Goal: Task Accomplishment & Management: Complete application form

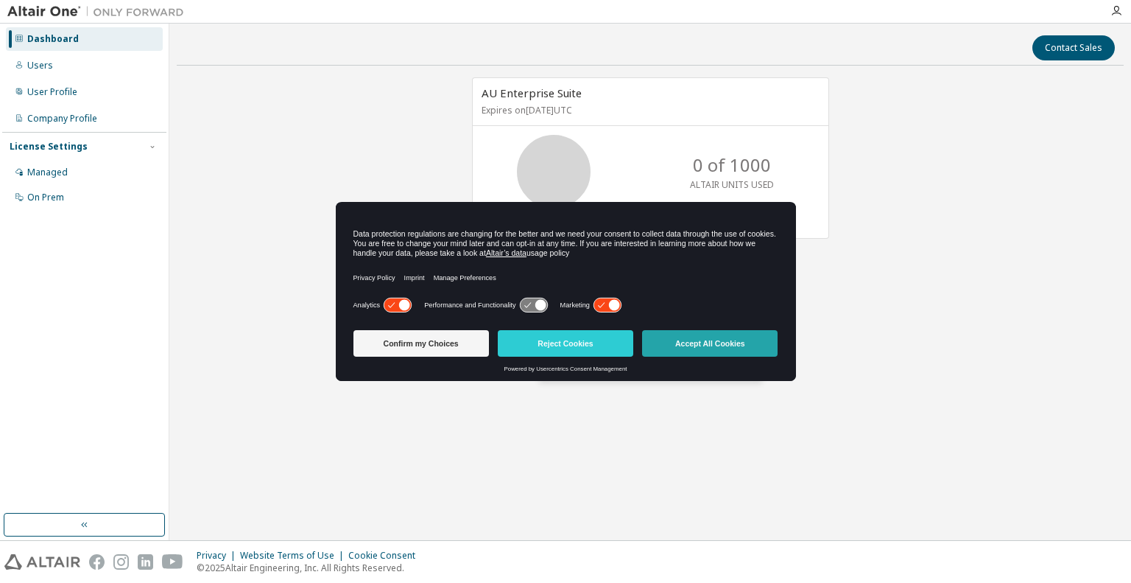
click at [723, 339] on button "Accept All Cookies" at bounding box center [710, 343] width 136 height 27
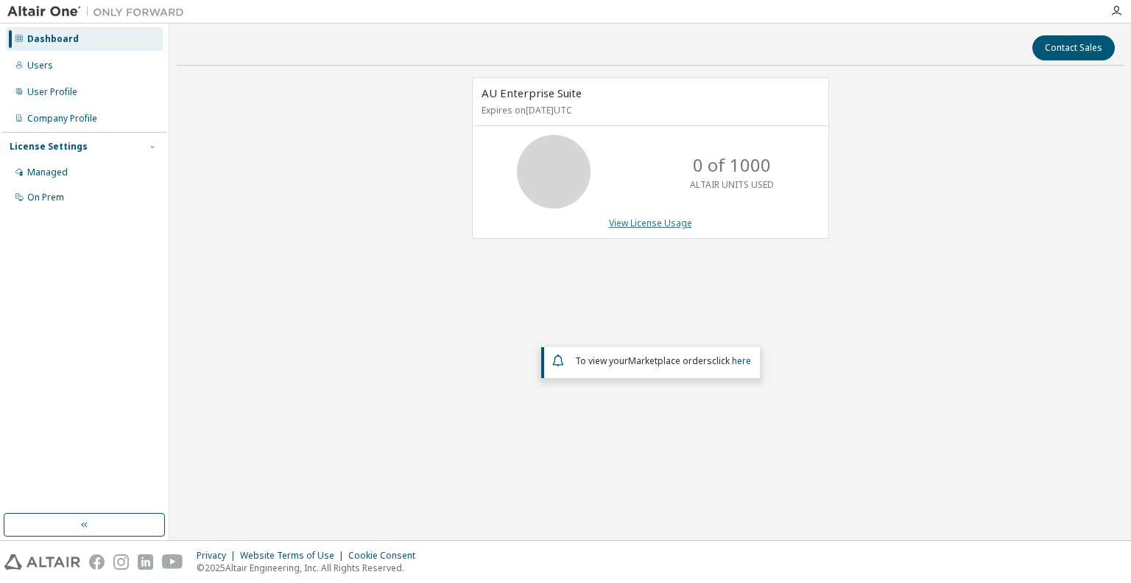
click at [665, 221] on link "View License Usage" at bounding box center [650, 223] width 83 height 13
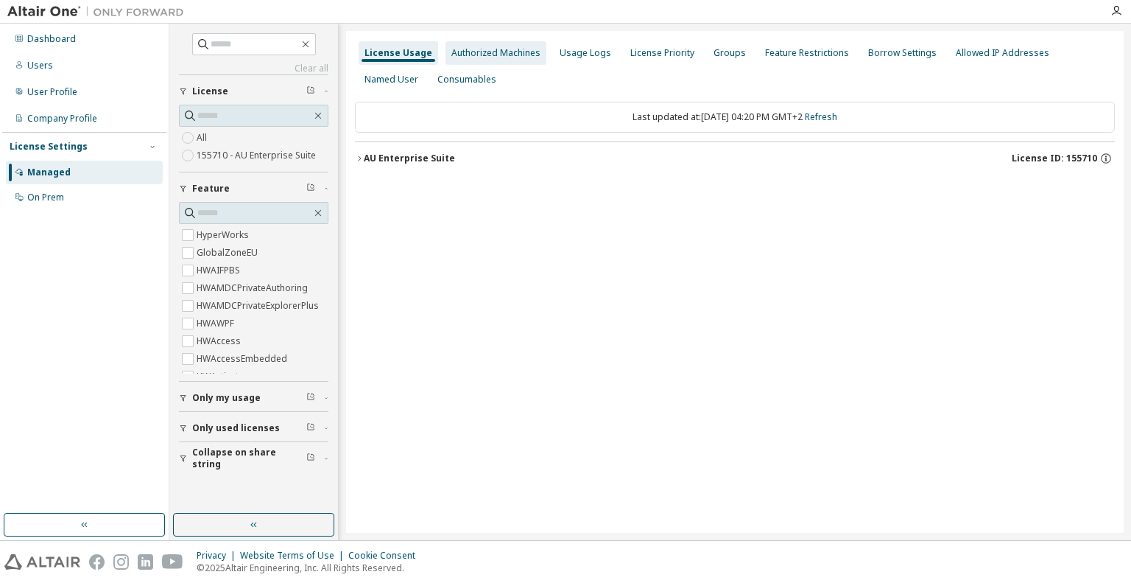
click at [498, 63] on div "Authorized Machines" at bounding box center [496, 53] width 101 height 24
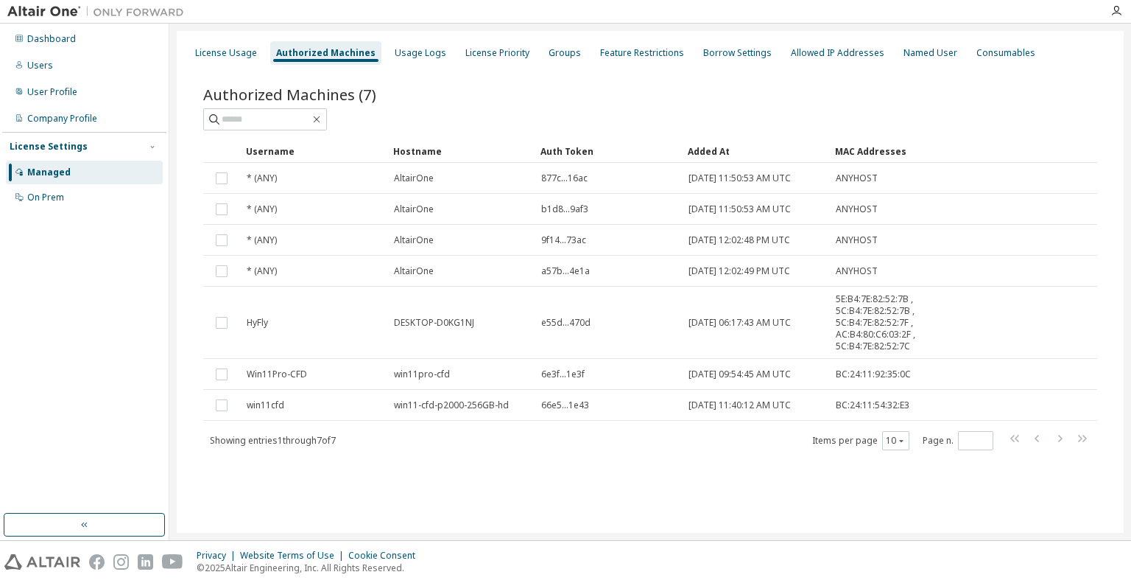
drag, startPoint x: 671, startPoint y: 460, endPoint x: 653, endPoint y: 438, distance: 28.9
click at [667, 453] on div "Authorized Machines (7) Clear Load Save Save As Field Operator Value Select fil…" at bounding box center [651, 277] width 930 height 423
click at [68, 114] on div "Company Profile" at bounding box center [62, 119] width 70 height 12
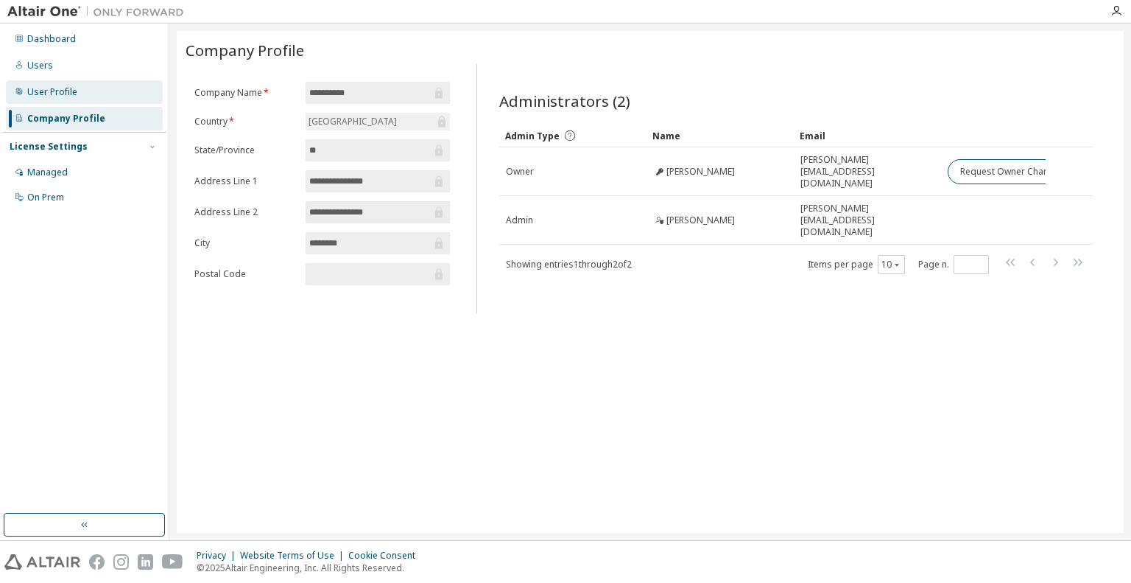
click at [69, 89] on div "User Profile" at bounding box center [52, 92] width 50 height 12
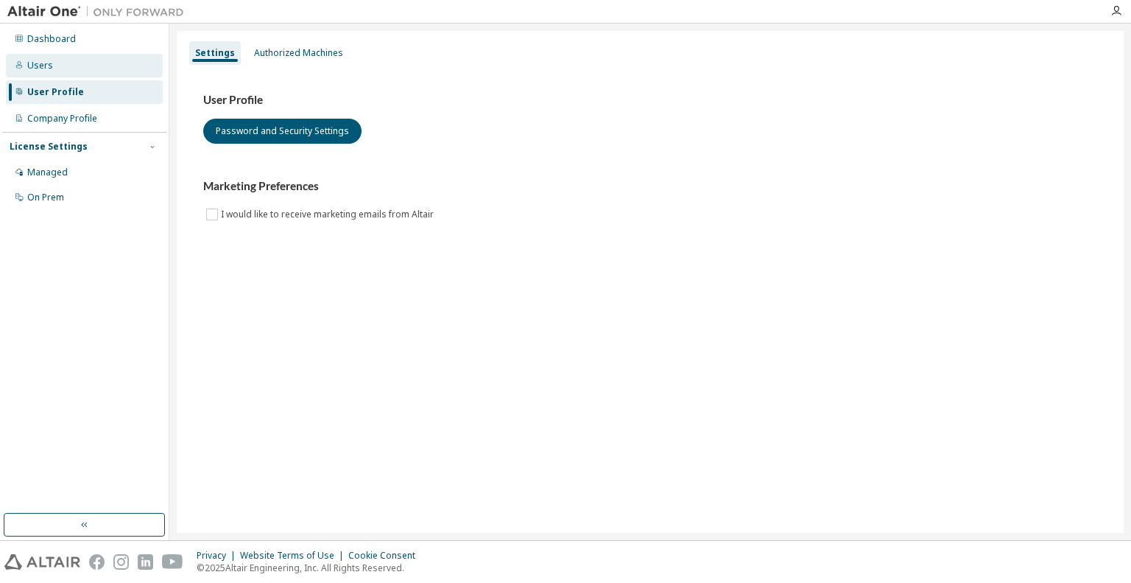
click at [69, 75] on div "Users" at bounding box center [84, 66] width 157 height 24
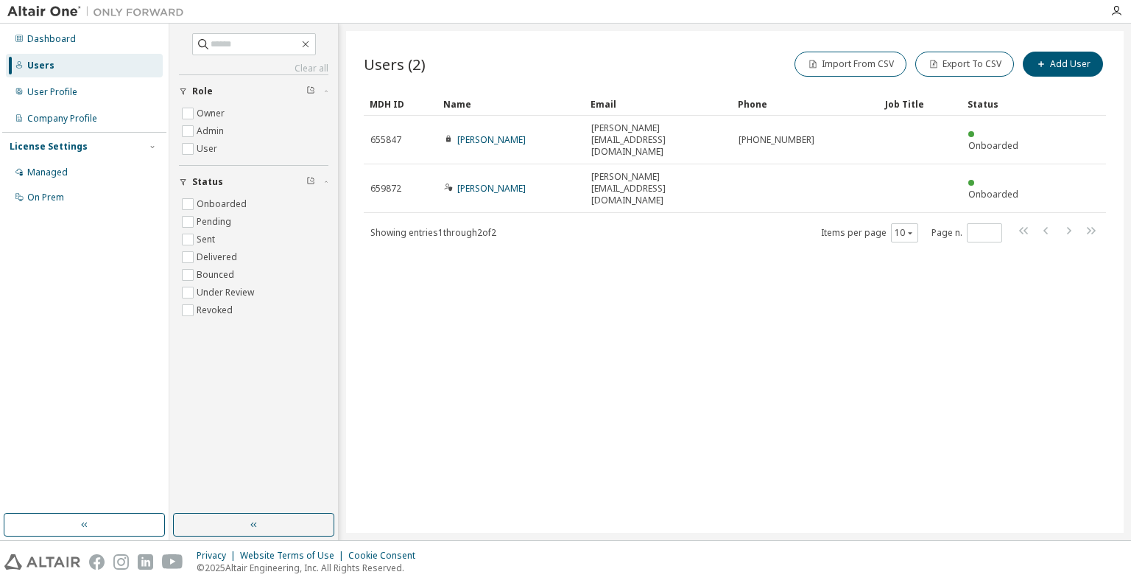
click at [780, 247] on div "Users (2) Import From CSV Export To CSV Add User Clear Load Save Save As Field …" at bounding box center [735, 282] width 778 height 502
click at [1083, 62] on button "Add User" at bounding box center [1063, 64] width 80 height 25
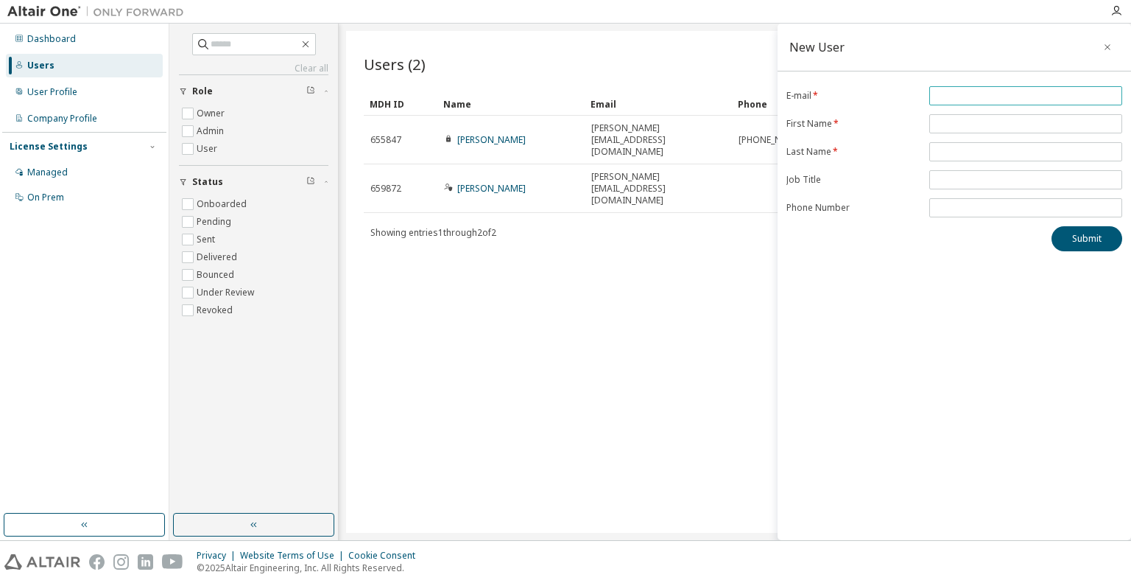
click at [951, 91] on input "email" at bounding box center [1026, 96] width 186 height 12
click at [989, 94] on input "*******" at bounding box center [1026, 96] width 186 height 12
click at [972, 96] on input "**********" at bounding box center [1026, 96] width 186 height 12
click at [975, 96] on input "**********" at bounding box center [1026, 96] width 186 height 12
type input "**********"
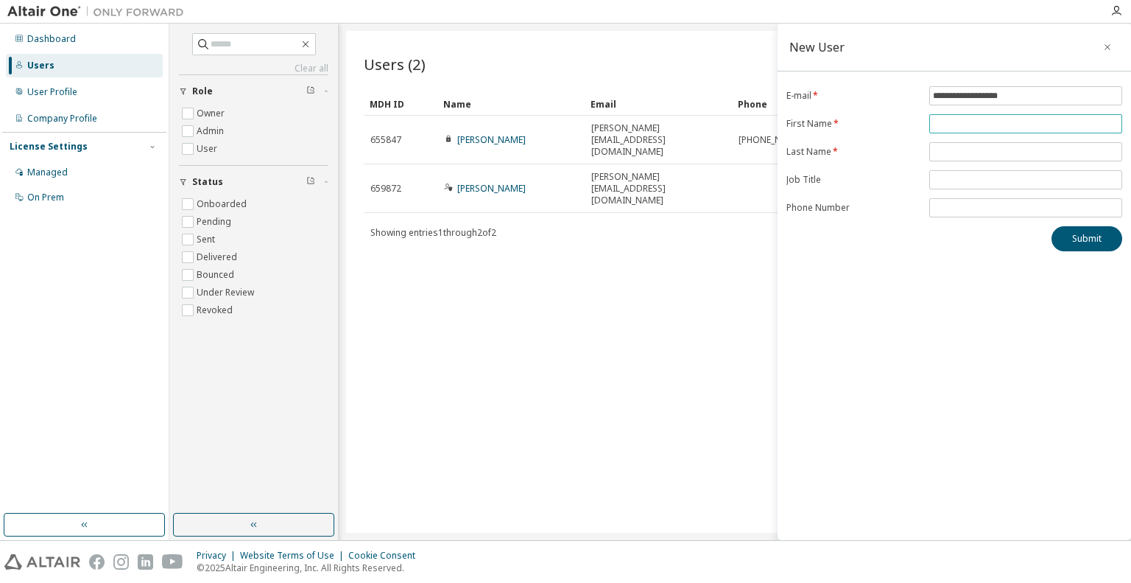
click at [1008, 122] on input "text" at bounding box center [1026, 124] width 186 height 12
type input "*"
type input "*******"
type input "****"
type input "**********"
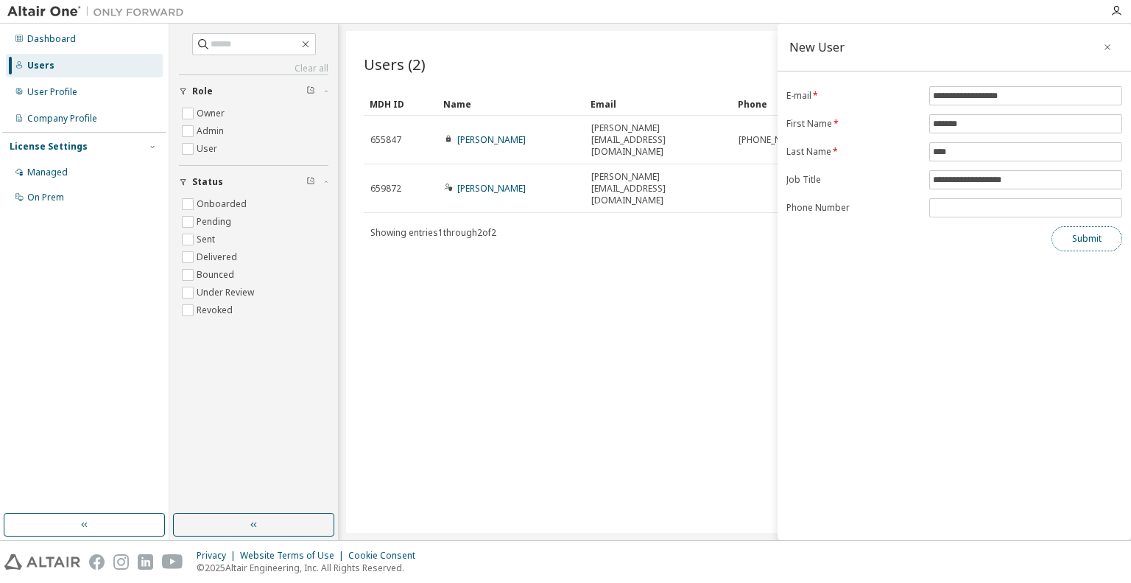
click at [1083, 239] on button "Submit" at bounding box center [1087, 238] width 71 height 25
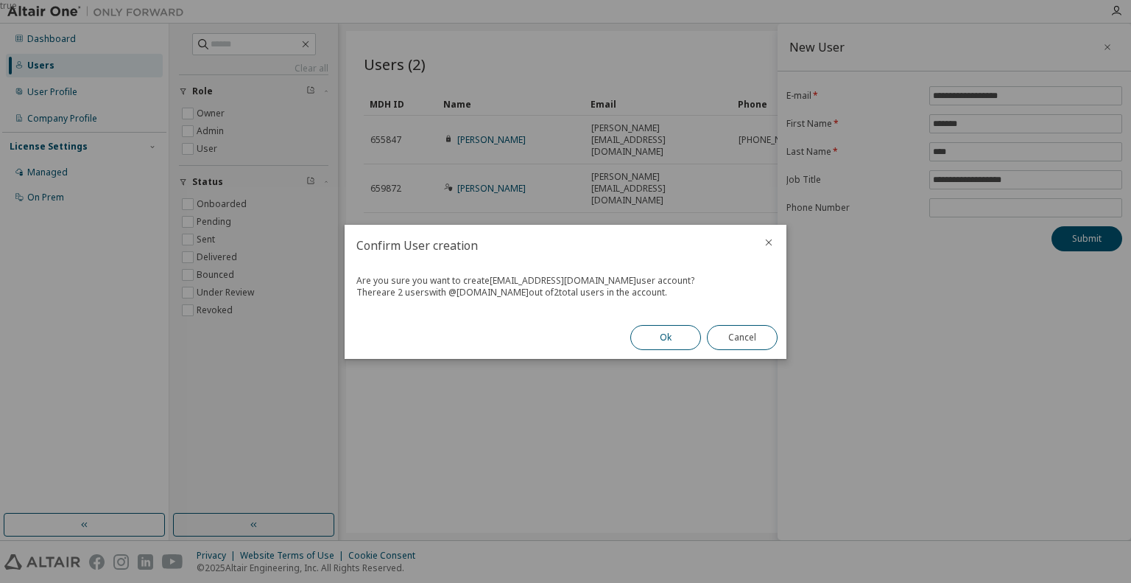
click at [654, 337] on button "Ok" at bounding box center [666, 337] width 71 height 25
click at [631, 347] on div "User created successfully User account has been created. An email with the acti…" at bounding box center [566, 292] width 442 height 134
click at [741, 334] on button "Close" at bounding box center [742, 337] width 71 height 25
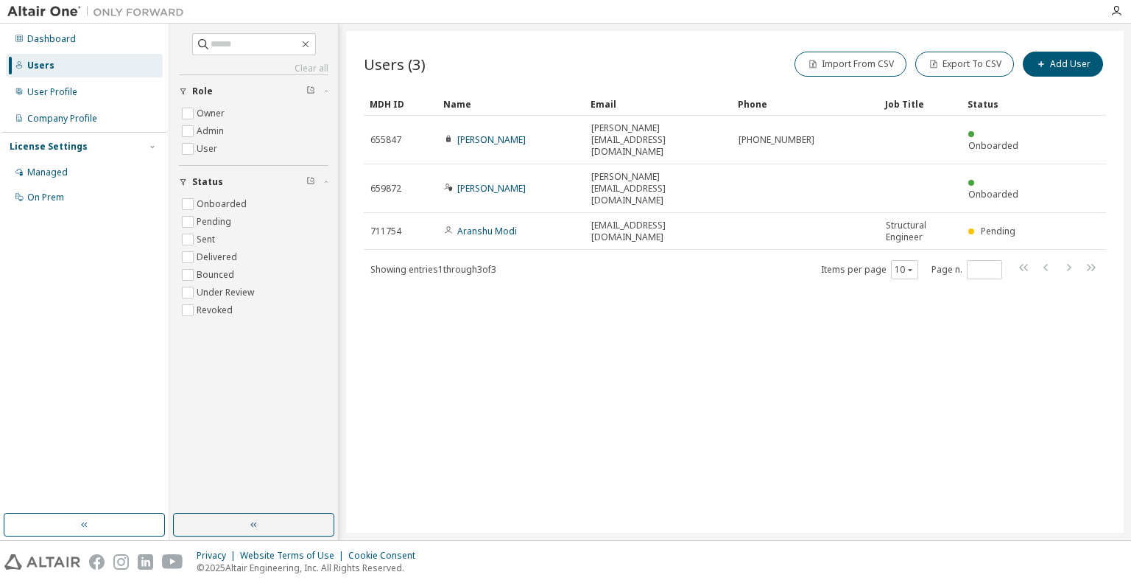
click at [741, 334] on div "Users (3) Import From CSV Export To CSV Add User Clear Load Save Save As Field …" at bounding box center [735, 282] width 778 height 502
drag, startPoint x: 872, startPoint y: 332, endPoint x: 838, endPoint y: 353, distance: 39.7
click at [872, 332] on div "Users (3) Import From CSV Export To CSV Add User Clear Load Save Save As Field …" at bounding box center [735, 282] width 778 height 502
click at [635, 306] on div "Users (3) Import From CSV Export To CSV Add User Clear Load Save Save As Field …" at bounding box center [735, 282] width 778 height 502
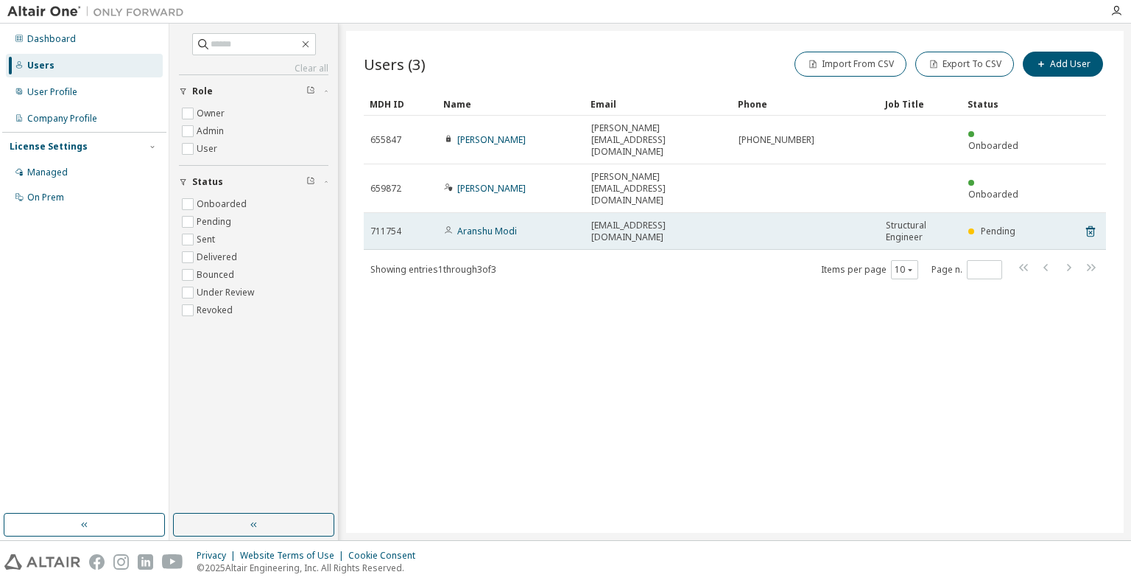
click at [804, 213] on td at bounding box center [805, 231] width 147 height 37
click at [480, 225] on link "Aranshu Modi" at bounding box center [487, 231] width 60 height 13
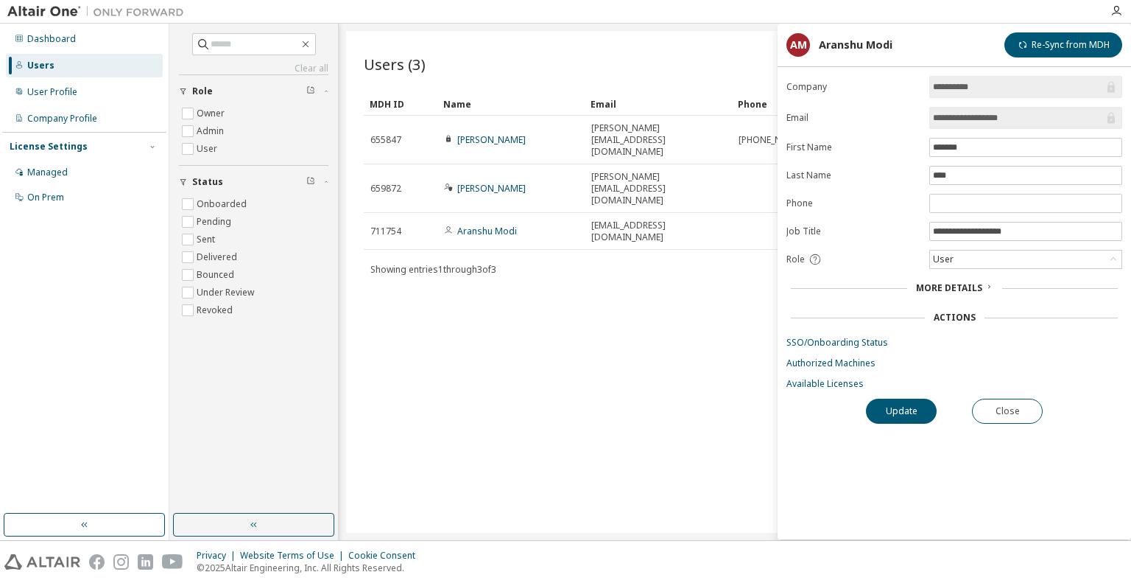
click at [972, 281] on span "More Details" at bounding box center [949, 287] width 66 height 13
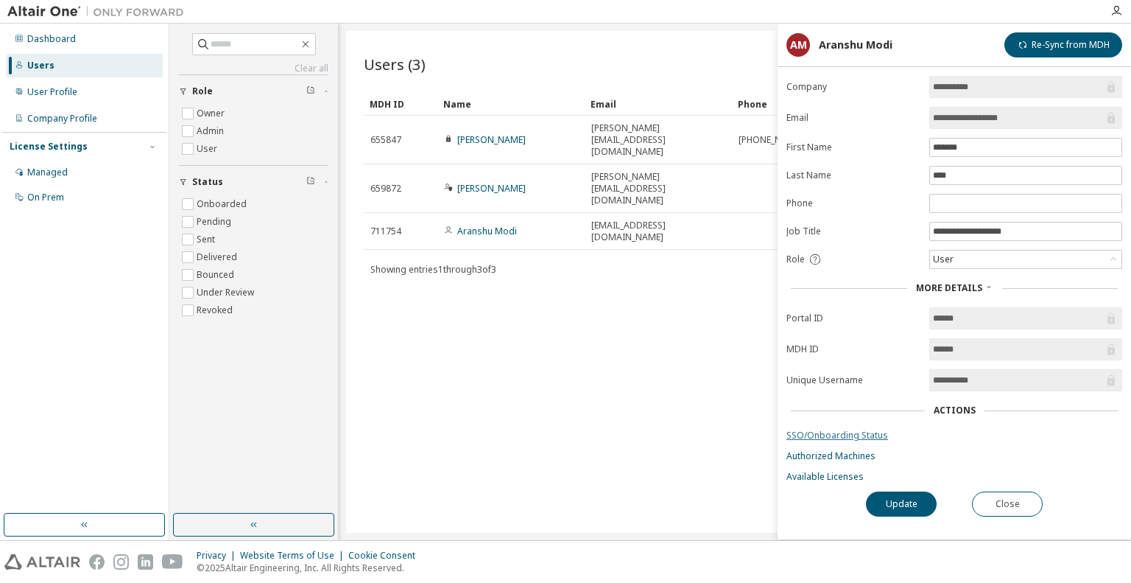
click at [870, 431] on link "SSO/Onboarding Status" at bounding box center [955, 435] width 336 height 12
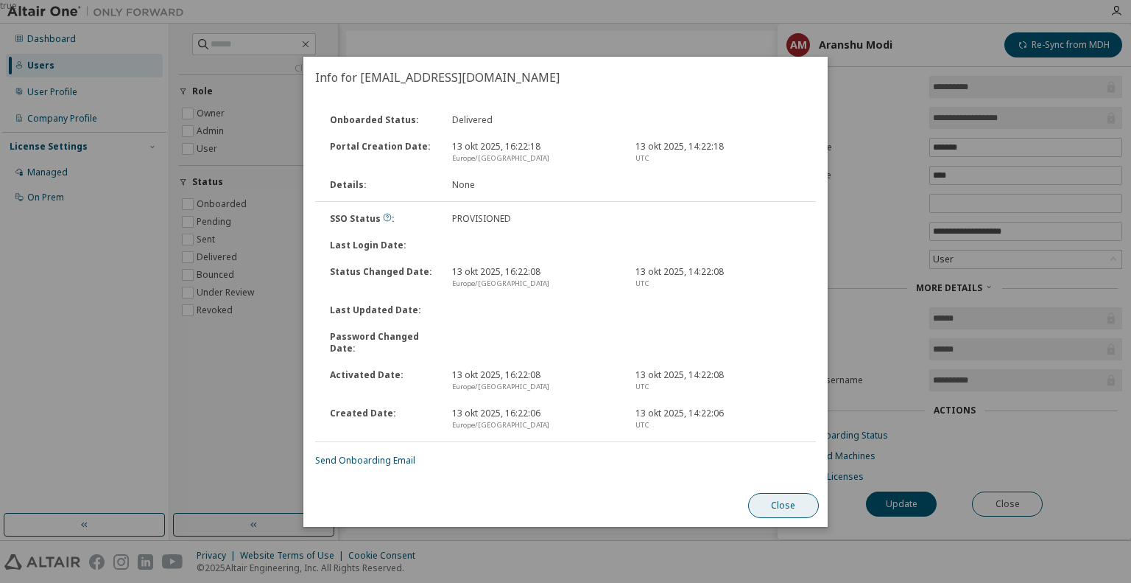
click at [789, 502] on button "Close" at bounding box center [783, 505] width 71 height 25
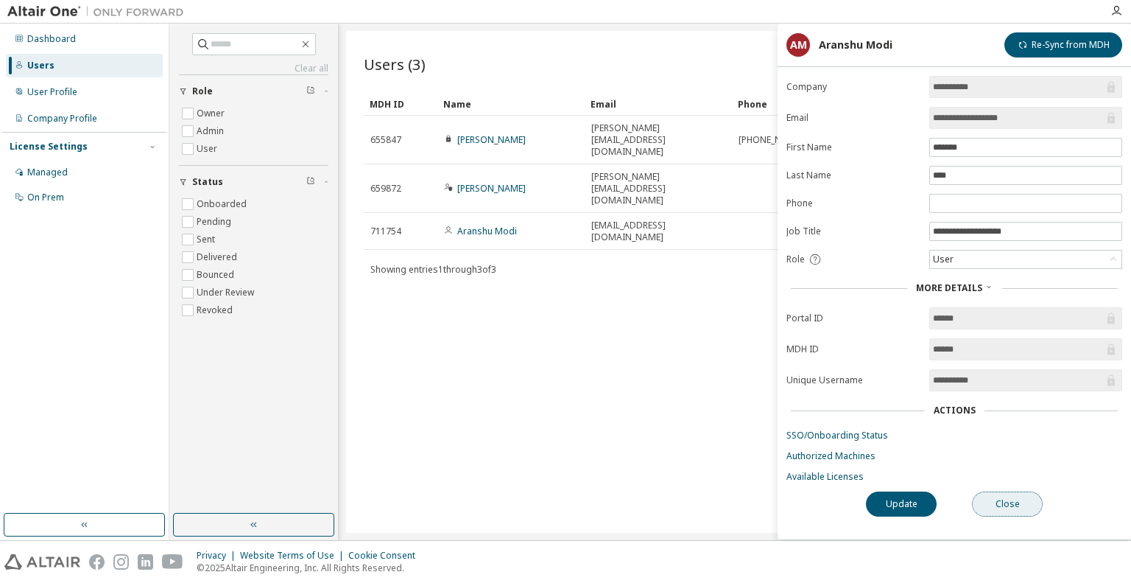
click at [1022, 491] on button "Close" at bounding box center [1007, 503] width 71 height 25
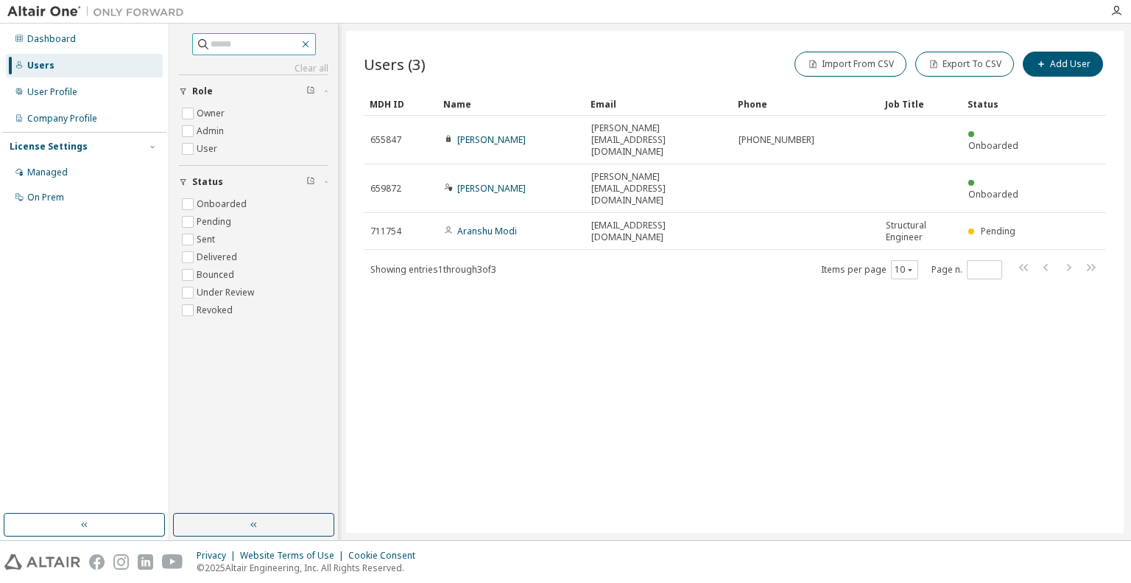
click at [312, 41] on icon "button" at bounding box center [306, 44] width 12 height 12
click at [720, 365] on div "Users (3) Import From CSV Export To CSV Add User Clear Load Save Save As Field …" at bounding box center [735, 282] width 778 height 502
click at [74, 32] on div "Dashboard" at bounding box center [84, 39] width 157 height 24
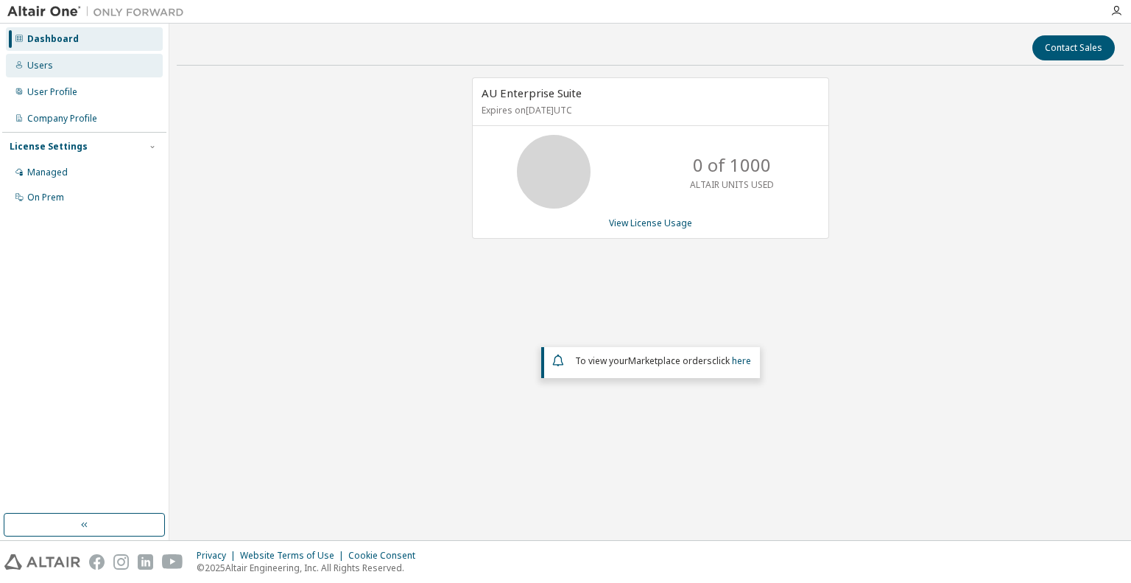
click at [94, 66] on div "Users" at bounding box center [84, 66] width 157 height 24
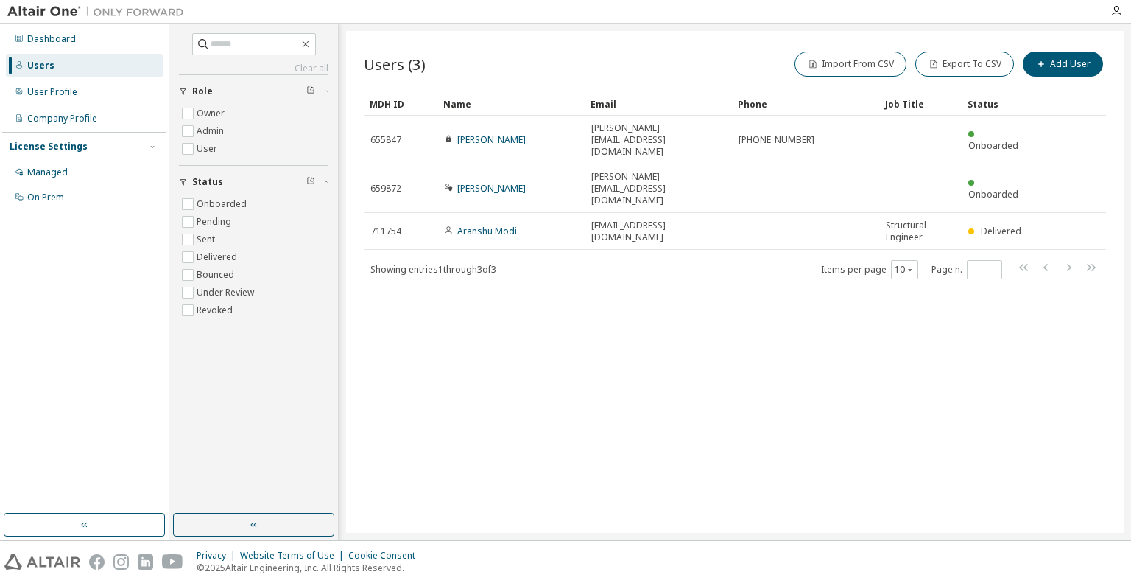
click at [685, 328] on div "Users (3) Import From CSV Export To CSV Add User Clear Load Save Save As Field …" at bounding box center [735, 282] width 778 height 502
